Goal: Transaction & Acquisition: Subscribe to service/newsletter

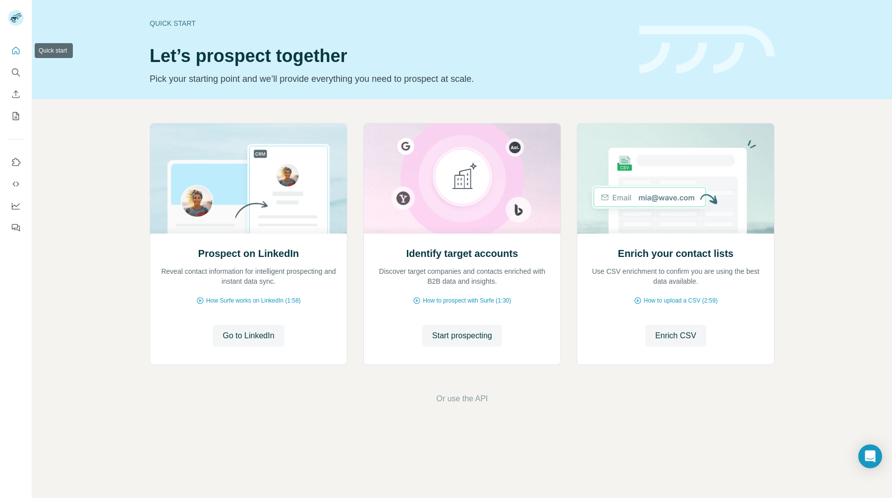
click at [16, 53] on icon "Quick start" at bounding box center [16, 51] width 10 height 10
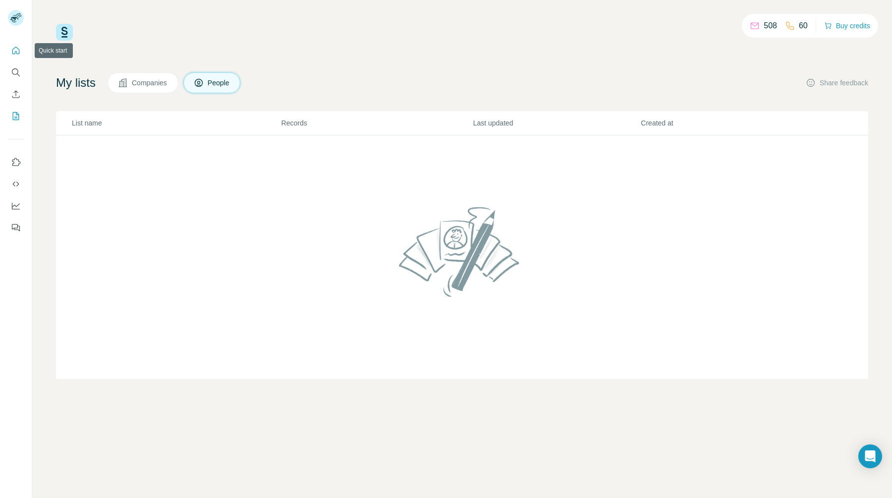
click at [16, 52] on icon "Quick start" at bounding box center [15, 50] width 7 height 7
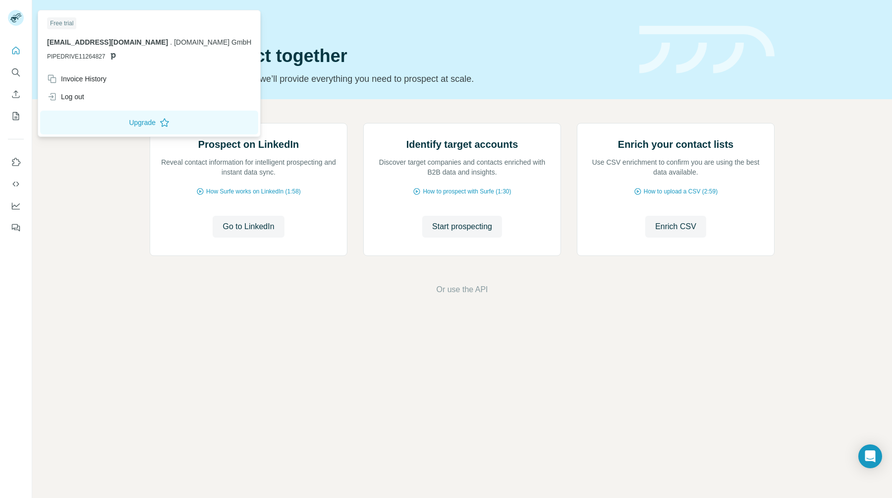
click at [19, 20] on rect at bounding box center [16, 18] width 16 height 16
click at [91, 192] on div "Prospect on LinkedIn Reveal contact information for intelligent prospecting and…" at bounding box center [462, 209] width 860 height 220
click at [75, 97] on div "Log out" at bounding box center [65, 97] width 37 height 10
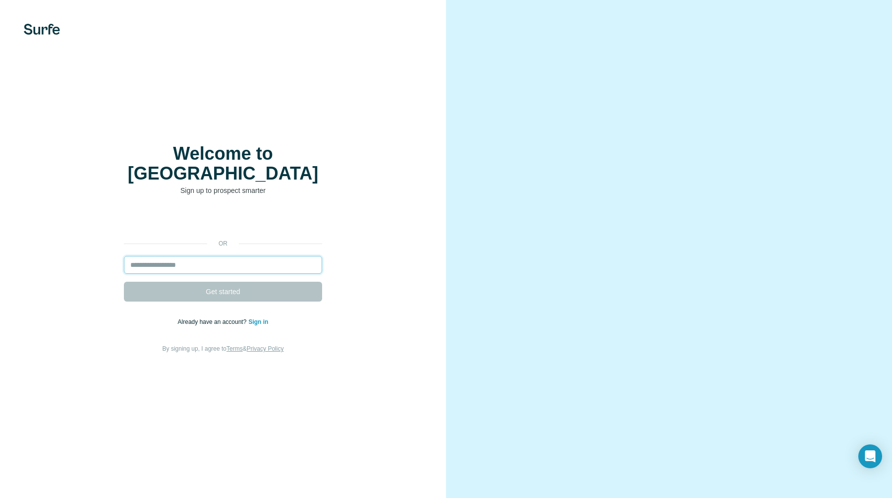
click at [238, 256] on input "email" at bounding box center [223, 265] width 198 height 18
type input "**********"
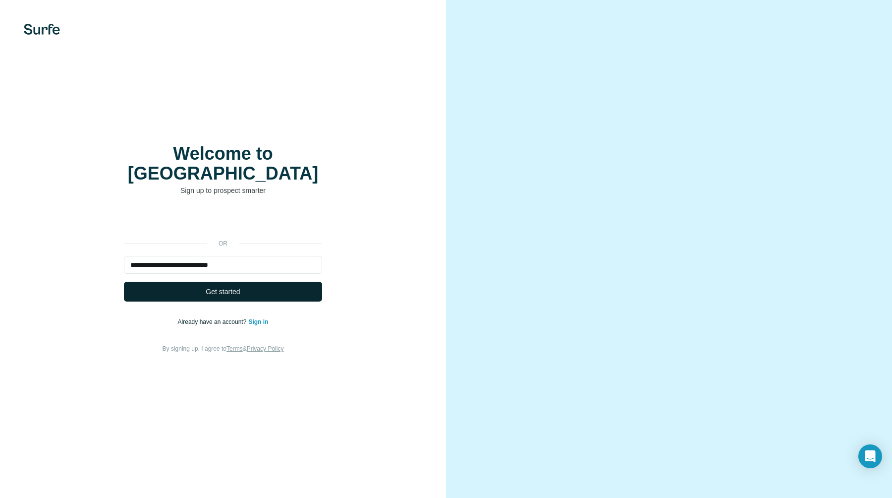
click at [235, 286] on span "Get started" at bounding box center [223, 291] width 34 height 10
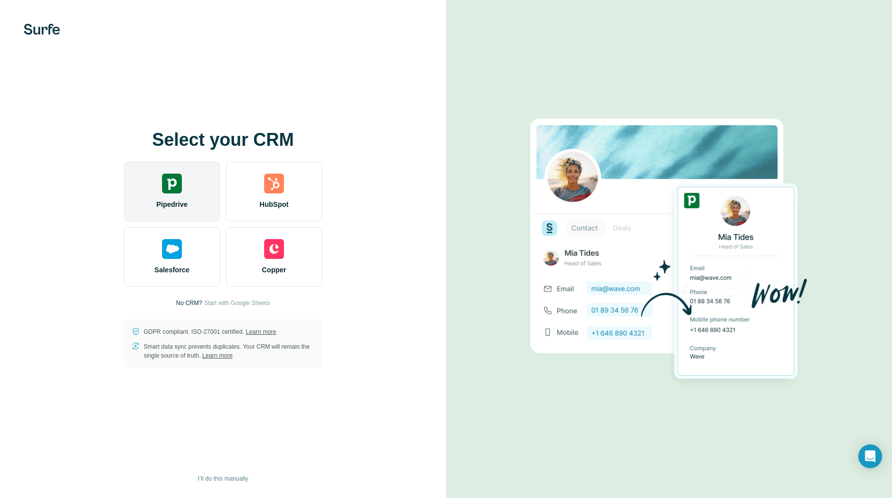
click at [187, 189] on div "Pipedrive" at bounding box center [172, 191] width 96 height 59
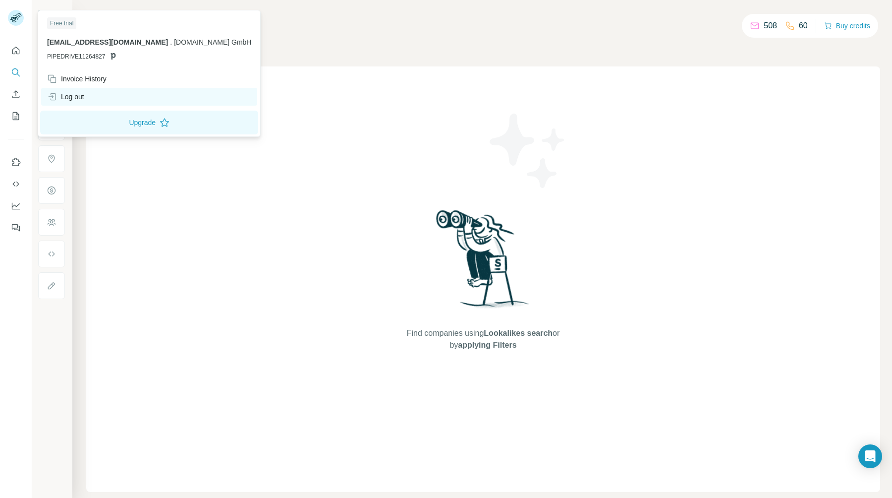
click at [67, 92] on div "Log out" at bounding box center [65, 97] width 37 height 10
